Goal: Task Accomplishment & Management: Use online tool/utility

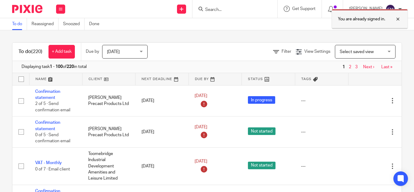
click at [397, 20] on div at bounding box center [393, 18] width 16 height 7
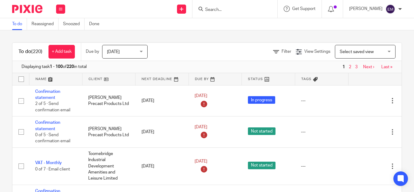
drag, startPoint x: 199, startPoint y: 7, endPoint x: 207, endPoint y: 15, distance: 11.8
click at [205, 14] on div at bounding box center [234, 9] width 85 height 18
click at [204, 11] on input "Search" at bounding box center [231, 9] width 55 height 5
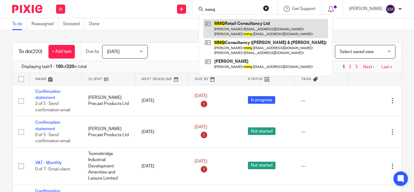
type input "mmq"
click at [221, 27] on link at bounding box center [265, 28] width 124 height 19
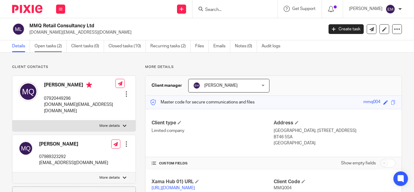
click at [44, 45] on link "Open tasks (2)" at bounding box center [51, 46] width 32 height 12
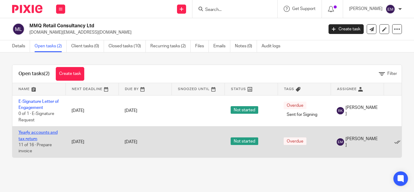
click at [37, 131] on link "Yearly accounts and tax return" at bounding box center [37, 135] width 39 height 10
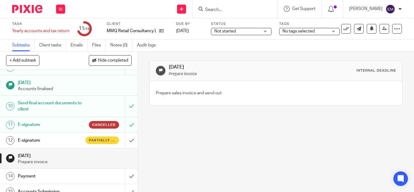
scroll to position [148, 0]
